Goal: Task Accomplishment & Management: Manage account settings

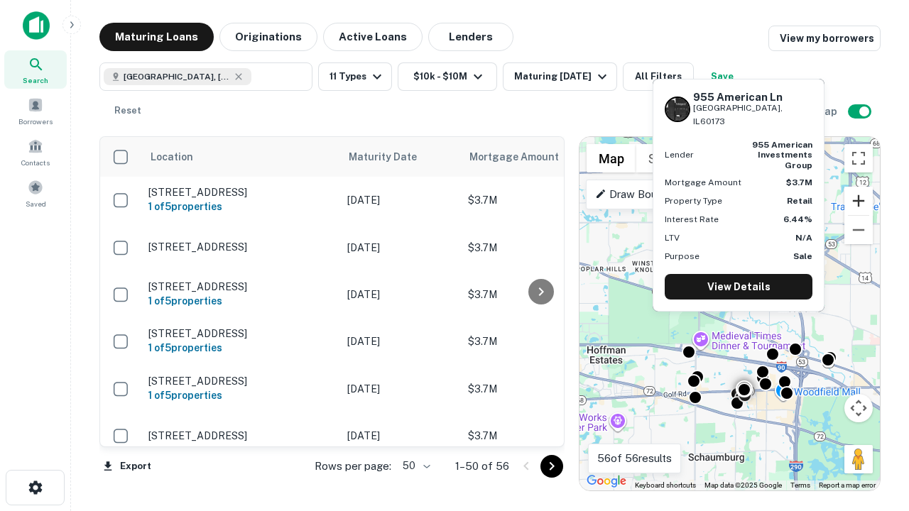
click at [858, 201] on button "Zoom in" at bounding box center [858, 201] width 28 height 28
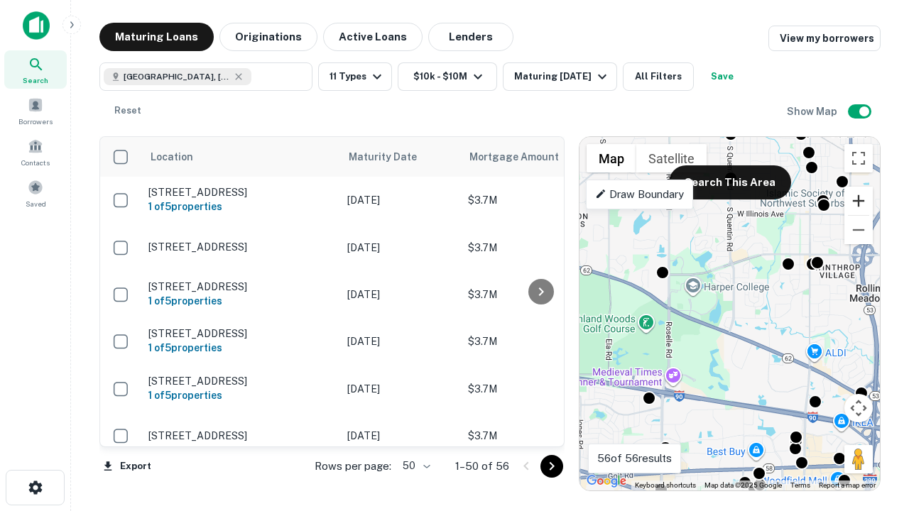
click at [858, 201] on button "Zoom in" at bounding box center [858, 201] width 28 height 28
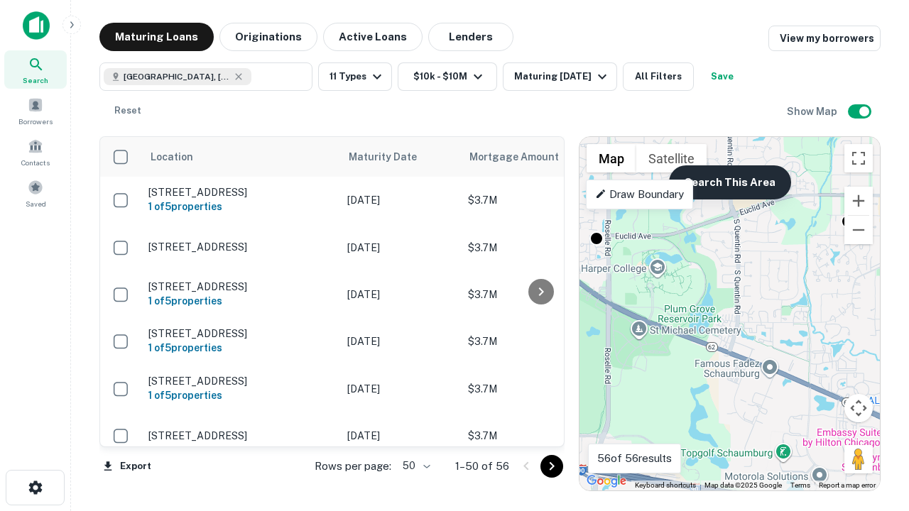
click at [729, 182] on button "Search This Area" at bounding box center [730, 182] width 122 height 34
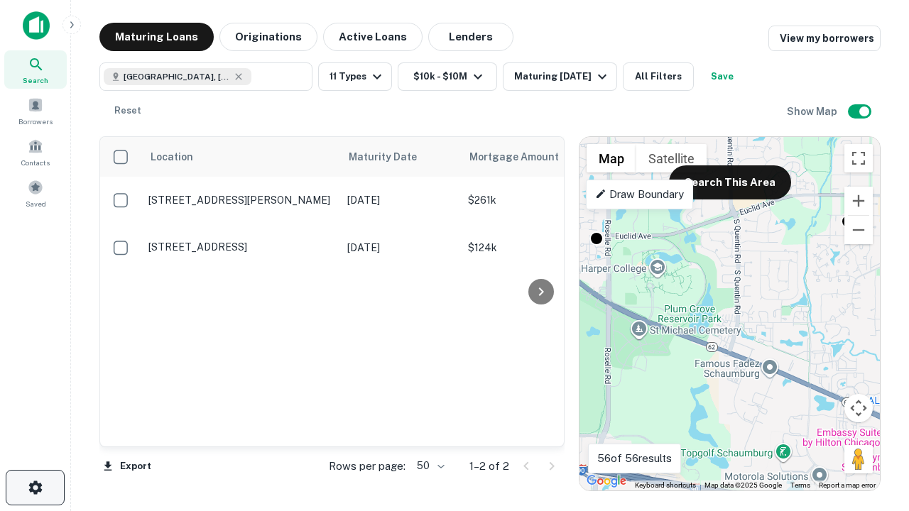
click at [35, 488] on icon "button" at bounding box center [35, 487] width 17 height 17
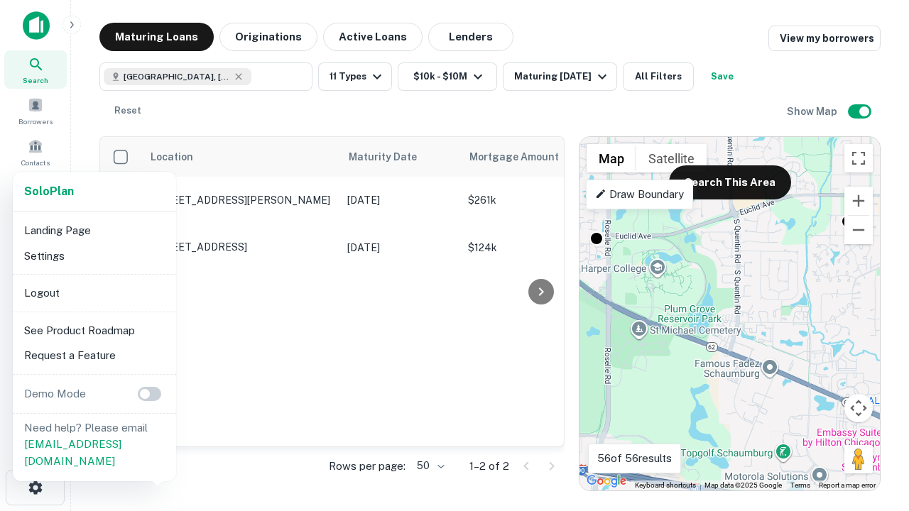
click at [94, 293] on li "Logout" at bounding box center [94, 293] width 152 height 26
